Goal: Navigation & Orientation: Find specific page/section

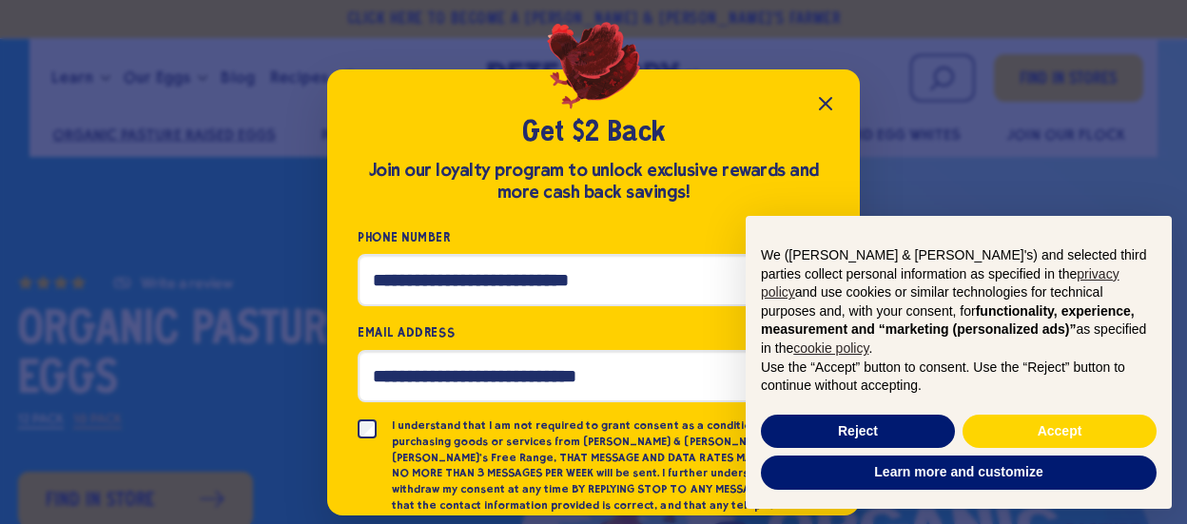
click at [824, 99] on icon "Close popup" at bounding box center [825, 103] width 23 height 23
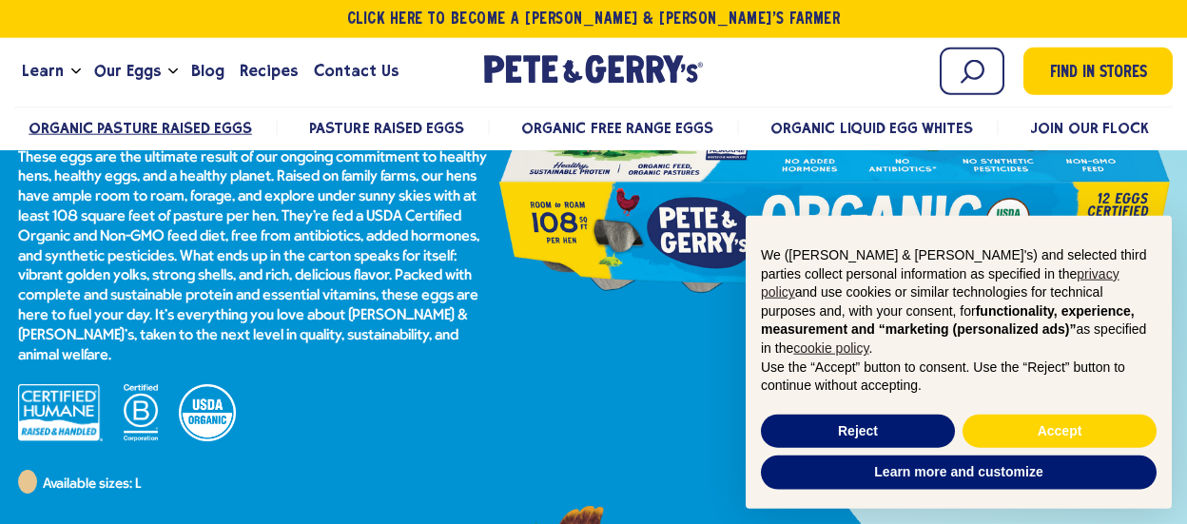
scroll to position [300, 0]
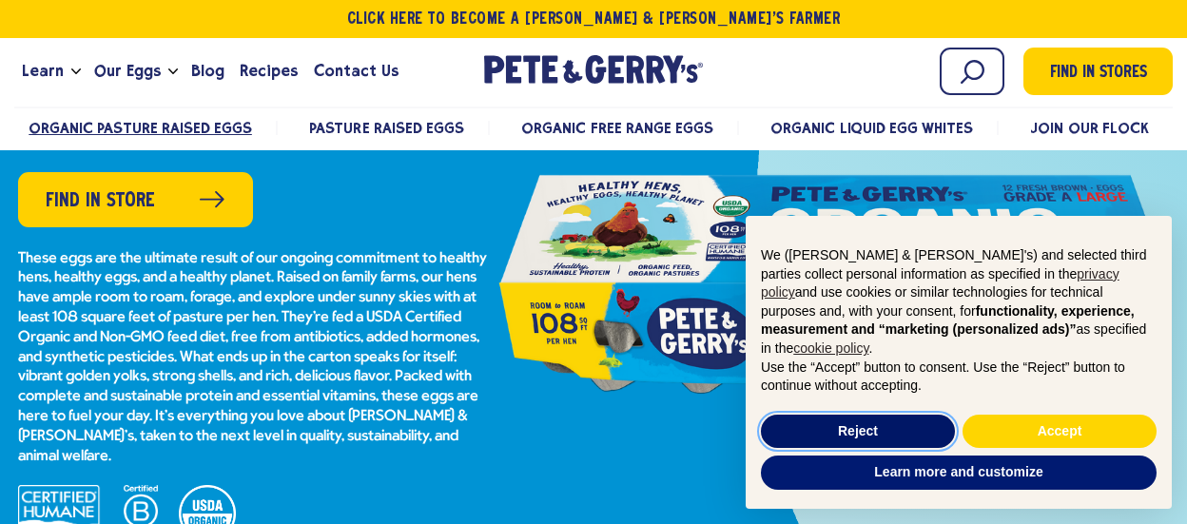
click at [854, 425] on button "Reject" at bounding box center [858, 432] width 194 height 34
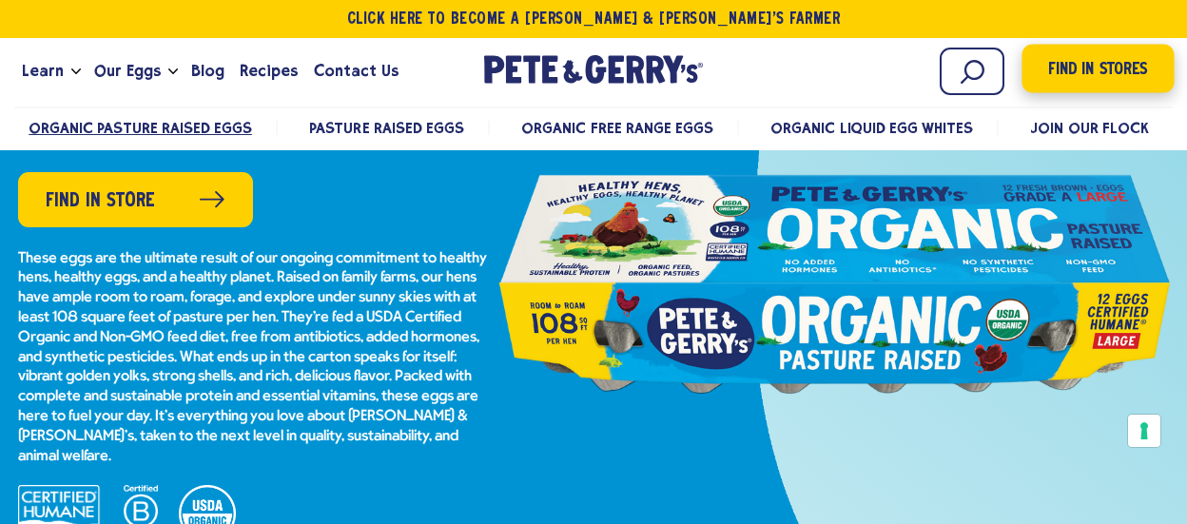
click at [1075, 75] on span "Find in Stores" at bounding box center [1097, 70] width 99 height 26
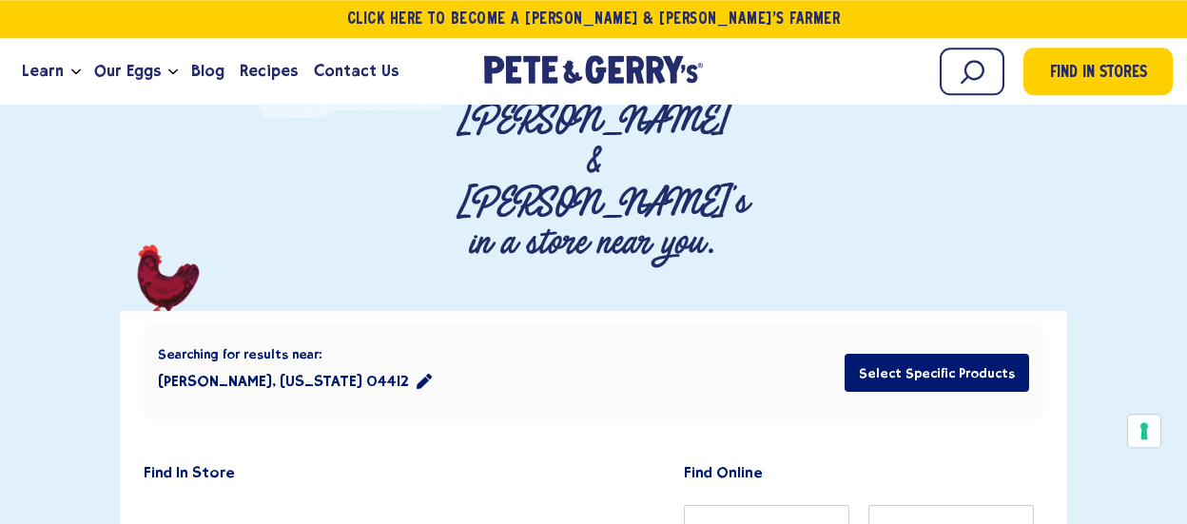
scroll to position [300, 0]
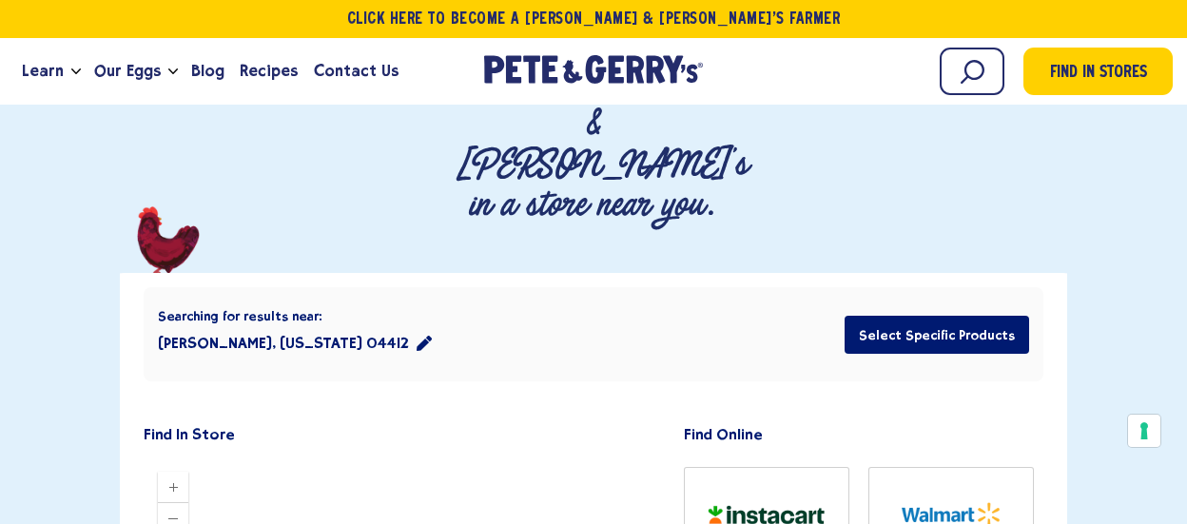
click at [245, 324] on button "[PERSON_NAME], [US_STATE] 04412" at bounding box center [295, 343] width 274 height 38
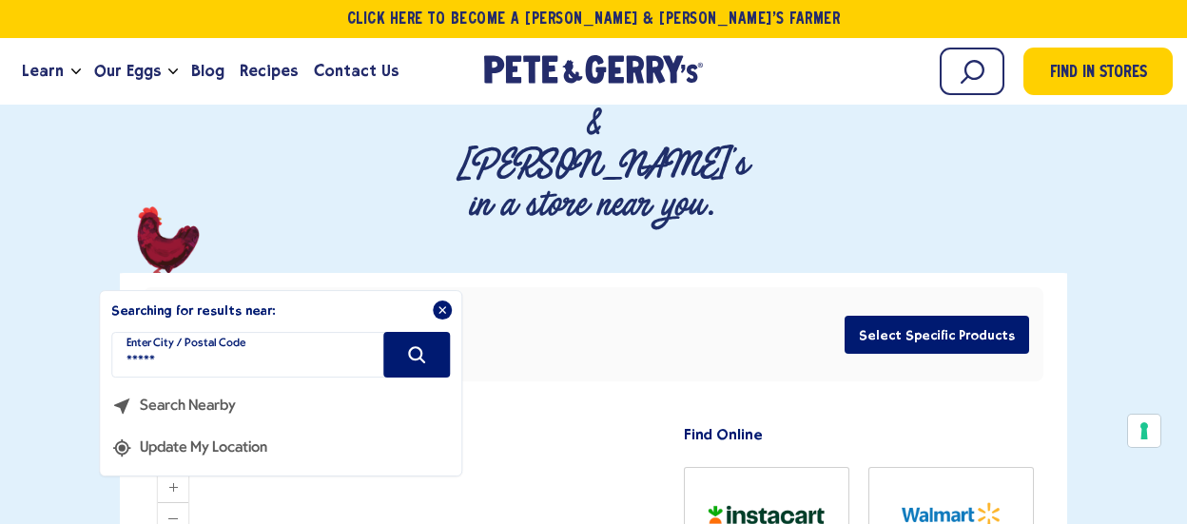
click at [182, 419] on button "Update My Location" at bounding box center [189, 440] width 156 height 42
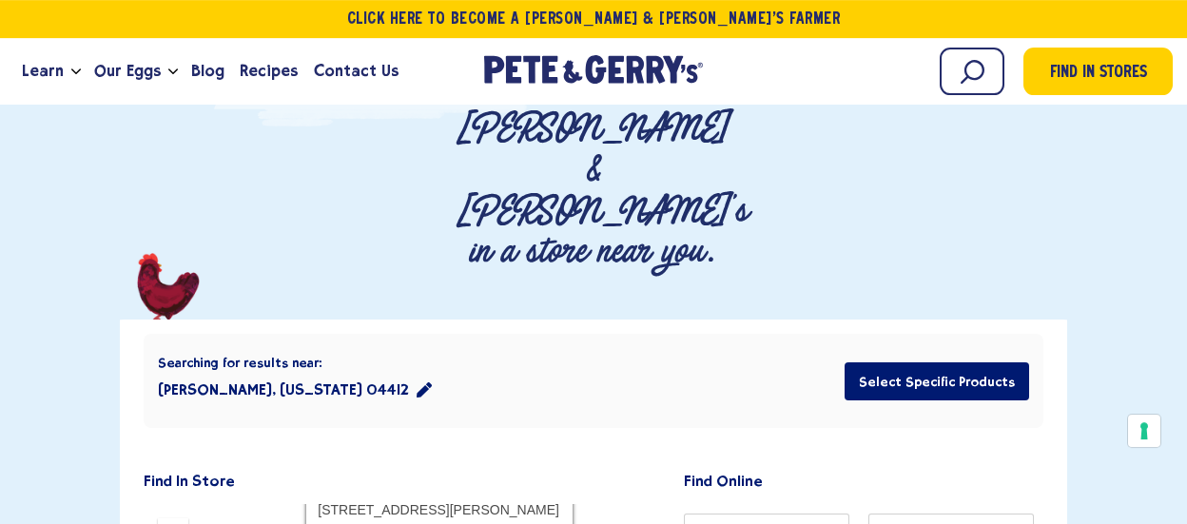
scroll to position [252, 0]
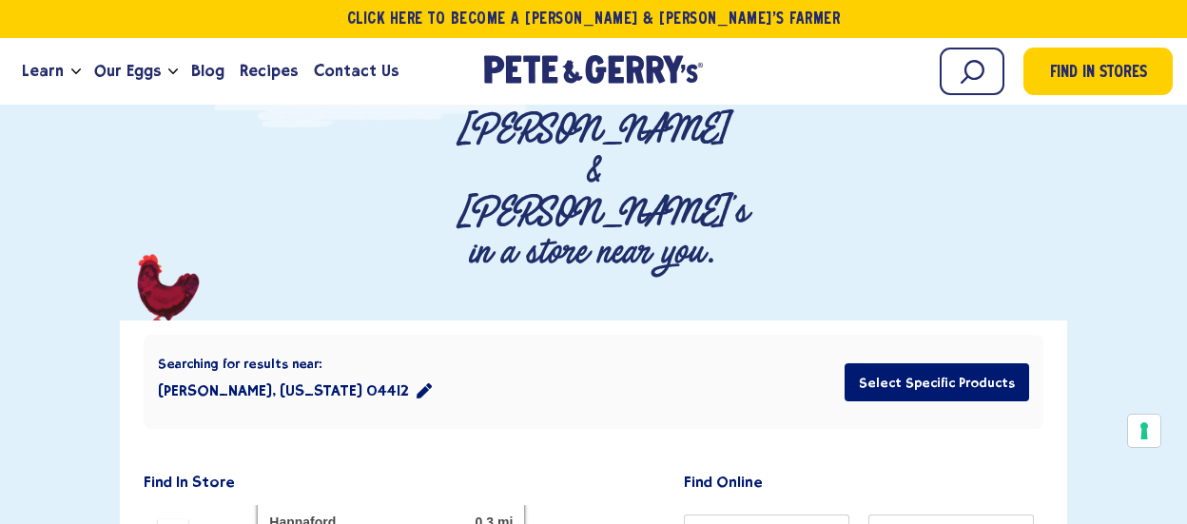
click at [406, 335] on div "Searching for results near: [PERSON_NAME], [US_STATE] 04412 Select Specific Pro…" at bounding box center [594, 382] width 900 height 94
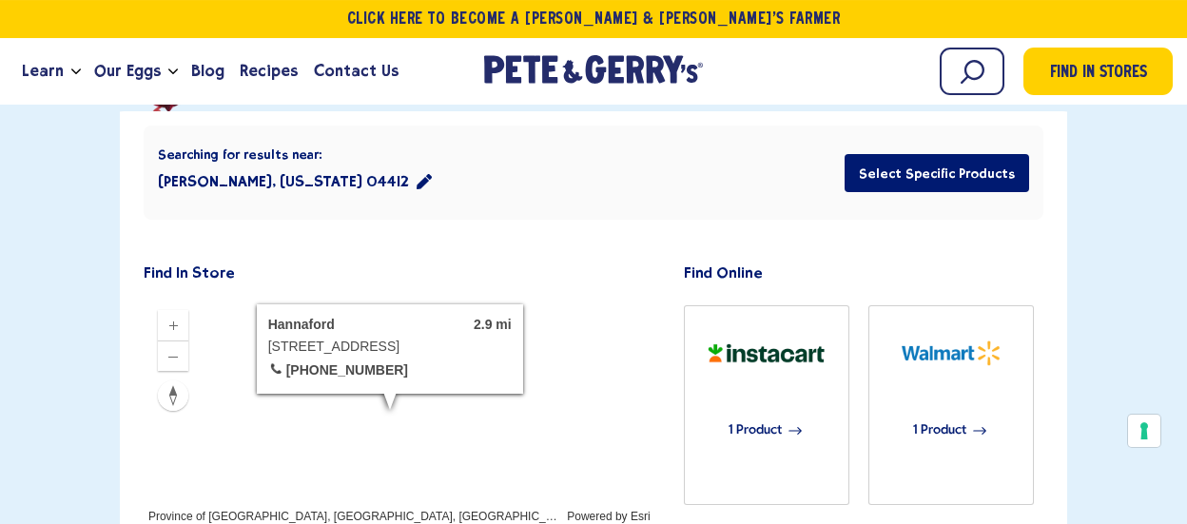
scroll to position [453, 0]
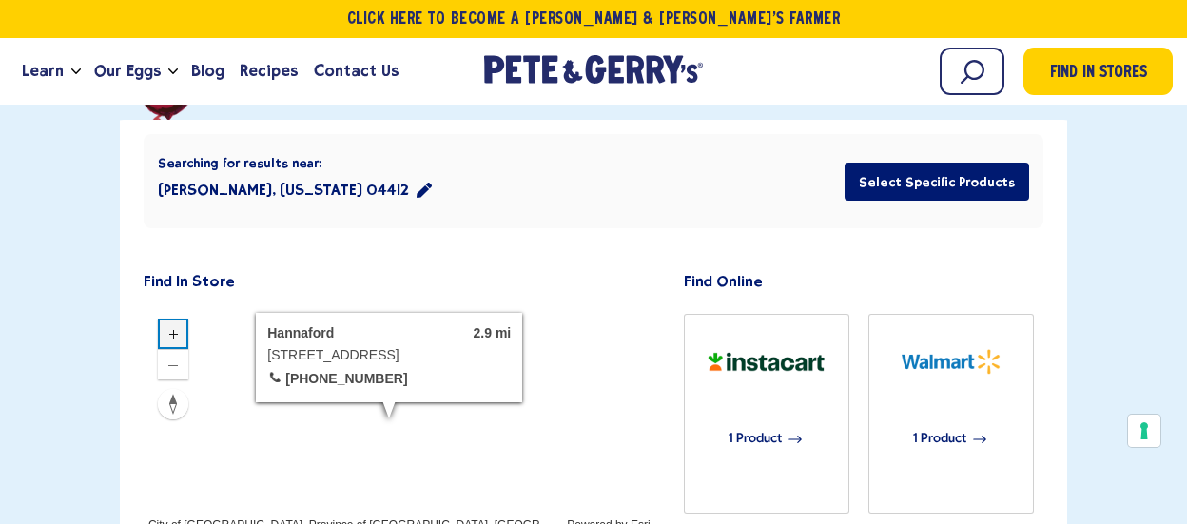
click at [174, 326] on icon "Zoom in" at bounding box center [173, 333] width 15 height 15
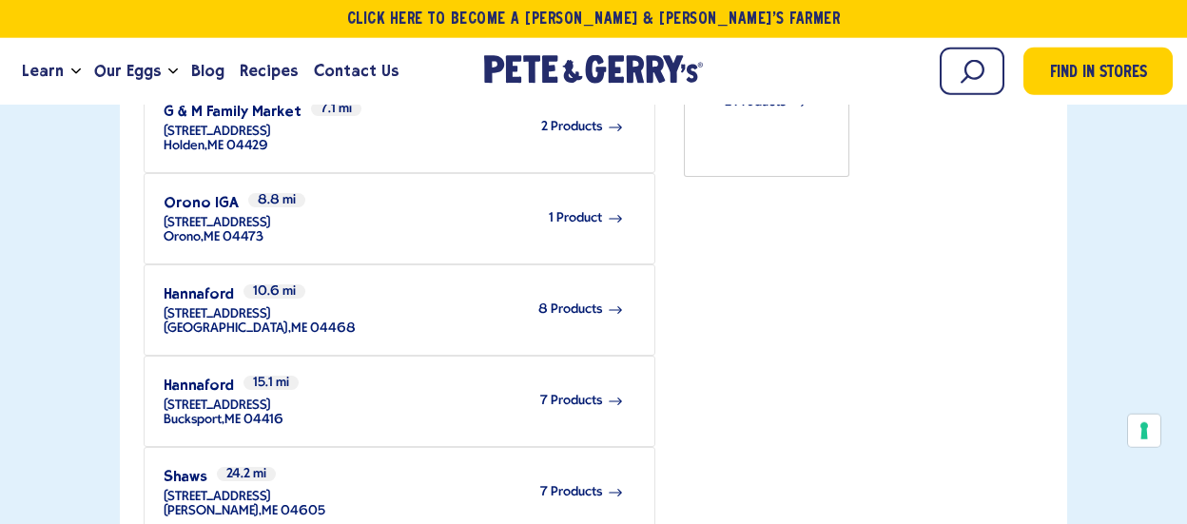
scroll to position [1054, 0]
